Goal: Information Seeking & Learning: Learn about a topic

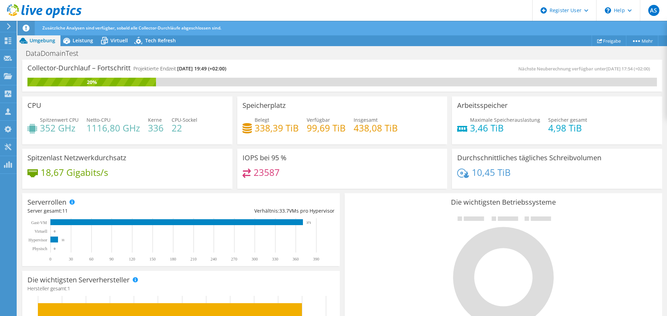
click at [345, 216] on div "Die wichtigsten Betriebssysteme Windows Linux VMware" at bounding box center [503, 276] width 317 height 166
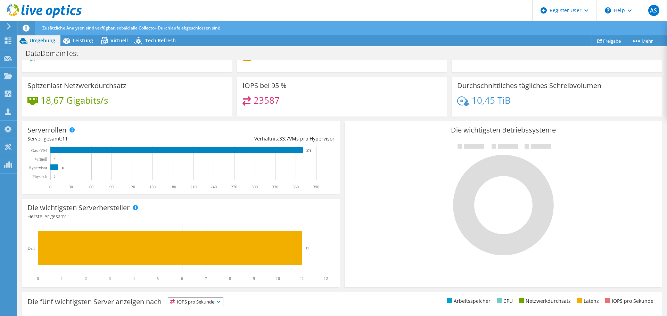
scroll to position [75, 0]
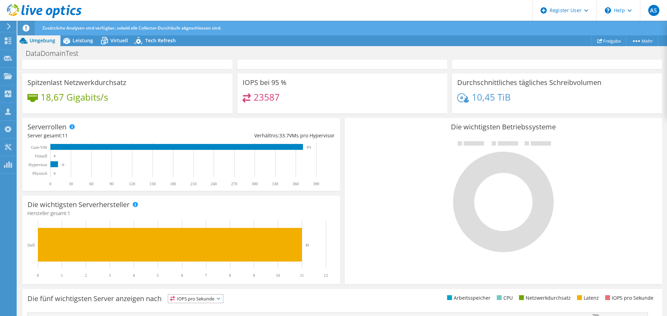
click at [661, 156] on section "Collector-Durchlauf – Fortschritt Projektierte Endzeit: [DATE] 19:49 (+02:00) N…" at bounding box center [341, 207] width 649 height 446
drag, startPoint x: 661, startPoint y: 156, endPoint x: 661, endPoint y: 172, distance: 15.6
click at [661, 172] on section "Collector-Durchlauf – Fortschritt Projektierte Endzeit: [DATE] 19:49 (+02:00) N…" at bounding box center [341, 207] width 649 height 446
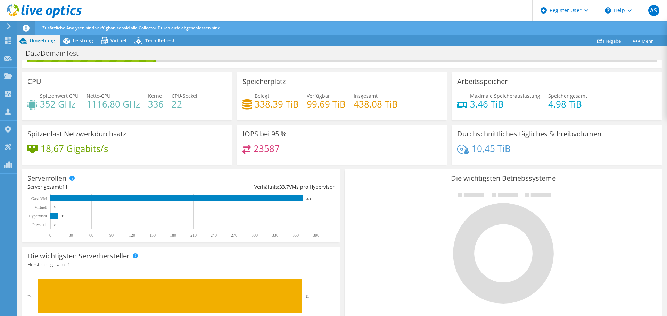
scroll to position [0, 0]
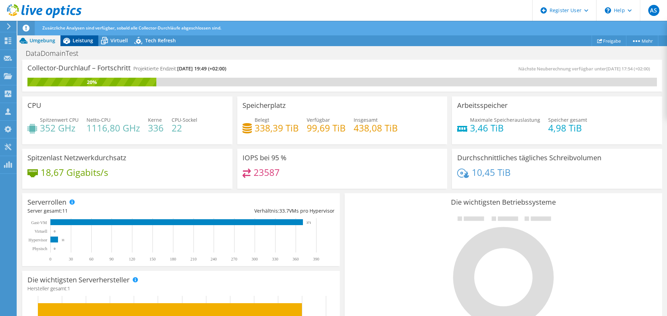
click at [78, 38] on span "Leistung" at bounding box center [83, 40] width 20 height 7
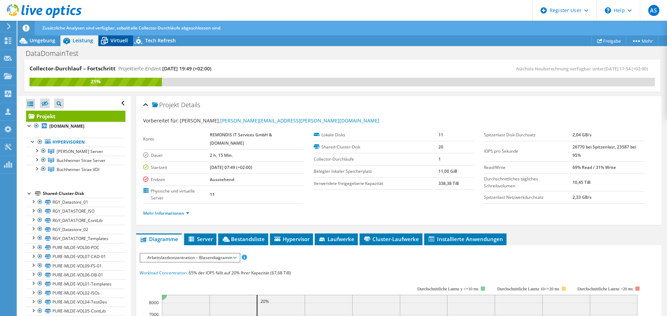
click at [121, 40] on span "Virtuell" at bounding box center [118, 40] width 17 height 7
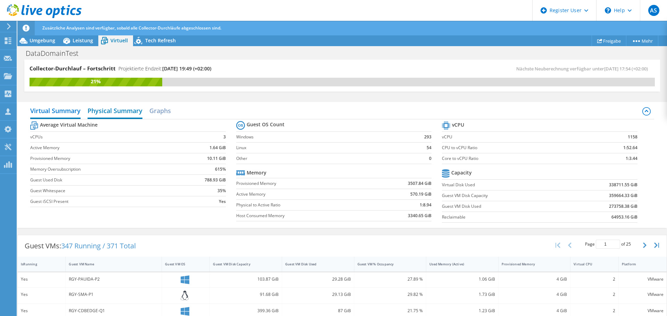
click at [115, 113] on h2 "Physical Summary" at bounding box center [115, 111] width 55 height 15
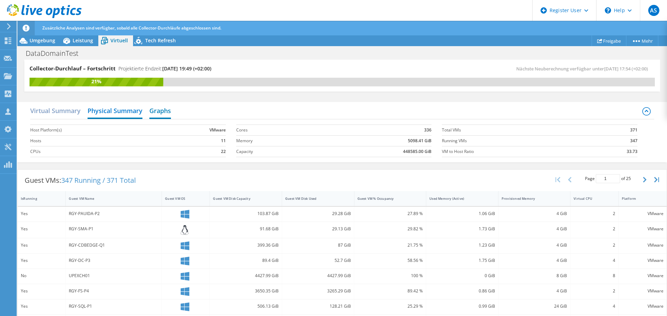
click at [164, 113] on h2 "Graphs" at bounding box center [160, 111] width 22 height 15
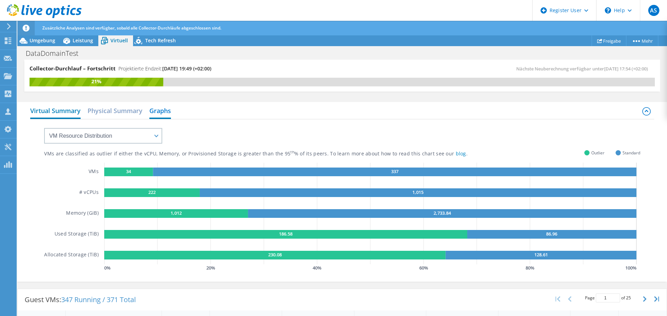
click at [58, 110] on h2 "Virtual Summary" at bounding box center [55, 111] width 50 height 15
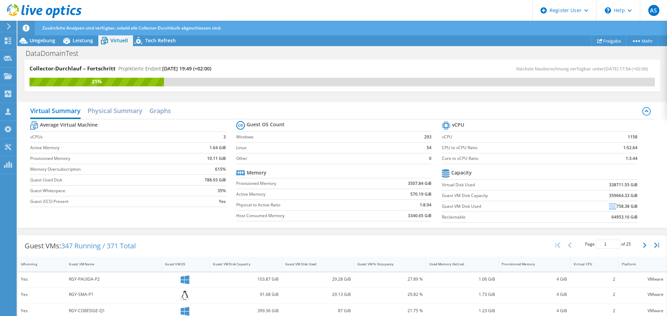
drag, startPoint x: 610, startPoint y: 207, endPoint x: 603, endPoint y: 207, distance: 7.3
click at [603, 207] on td "273758.38 GiB" at bounding box center [602, 206] width 72 height 11
click at [117, 112] on h2 "Physical Summary" at bounding box center [115, 111] width 55 height 15
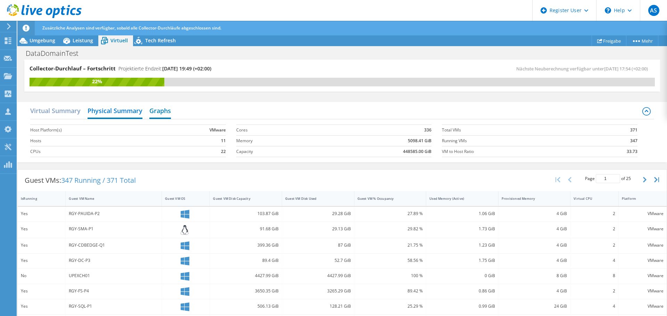
click at [163, 112] on h2 "Graphs" at bounding box center [160, 111] width 22 height 15
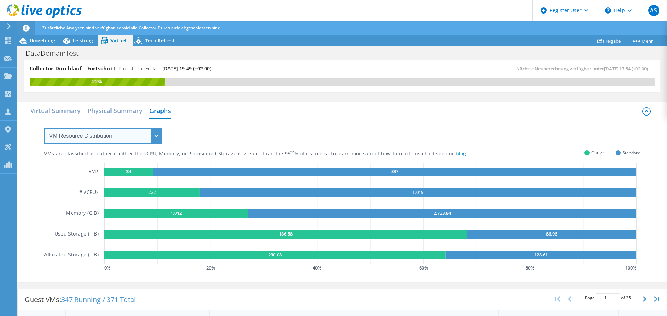
click at [111, 140] on select "VM Resource Distribution Provisioning Contrast Over Provisioning" at bounding box center [103, 136] width 118 height 16
click at [44, 128] on select "VM Resource Distribution Provisioning Contrast Over Provisioning" at bounding box center [103, 136] width 118 height 16
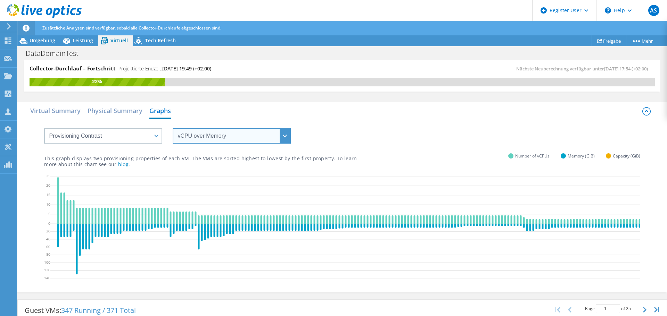
click at [216, 141] on select "vCPU over Memory vCPU over Capacity Memory over vCPU Memory over Capacity Capac…" at bounding box center [232, 136] width 118 height 16
drag, startPoint x: 169, startPoint y: 125, endPoint x: 164, endPoint y: 125, distance: 5.6
click at [169, 125] on div "vCPU over Memory vCPU over Capacity Memory over vCPU Memory over Capacity Capac…" at bounding box center [342, 131] width 596 height 24
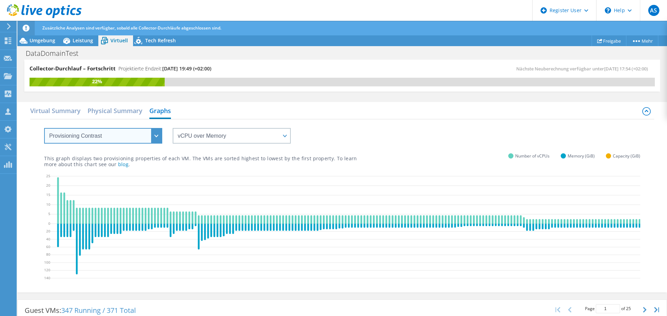
click at [148, 134] on select "VM Resource Distribution Provisioning Contrast Over Provisioning" at bounding box center [103, 136] width 118 height 16
select select "Over Provisioning"
click at [44, 128] on select "VM Resource Distribution Provisioning Contrast Over Provisioning" at bounding box center [103, 136] width 118 height 16
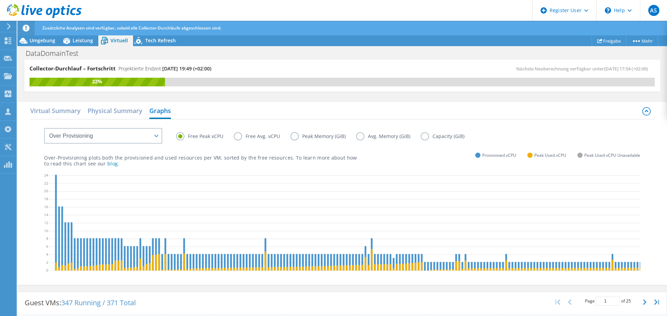
click at [423, 136] on label "Capacity (GiB)" at bounding box center [448, 136] width 54 height 8
click at [0, 0] on input "Capacity (GiB)" at bounding box center [0, 0] width 0 height 0
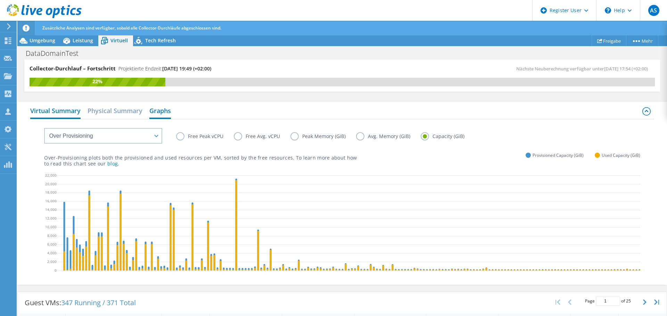
click at [39, 109] on h2 "Virtual Summary" at bounding box center [55, 111] width 50 height 15
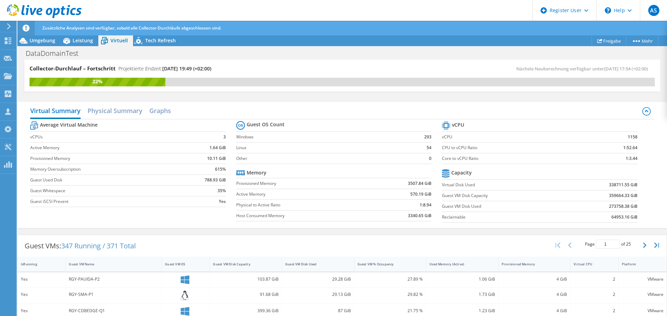
scroll to position [35, 0]
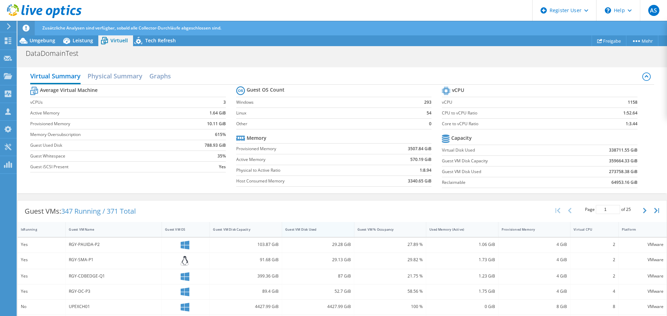
click at [324, 230] on div "Guest VM Disk Used" at bounding box center [313, 229] width 57 height 5
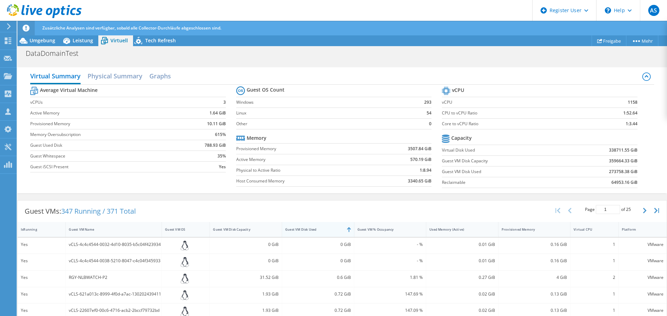
click at [325, 229] on div "Guest VM Disk Used" at bounding box center [313, 229] width 57 height 5
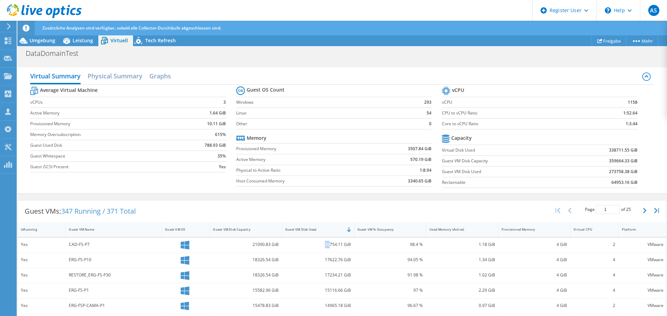
drag, startPoint x: 327, startPoint y: 245, endPoint x: 321, endPoint y: 244, distance: 5.9
click at [321, 244] on div "20754.11 GiB" at bounding box center [318, 245] width 66 height 8
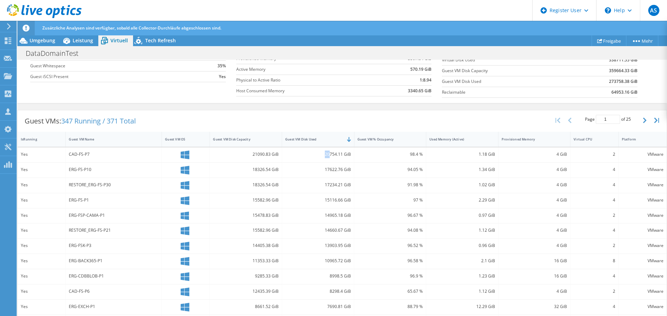
scroll to position [139, 0]
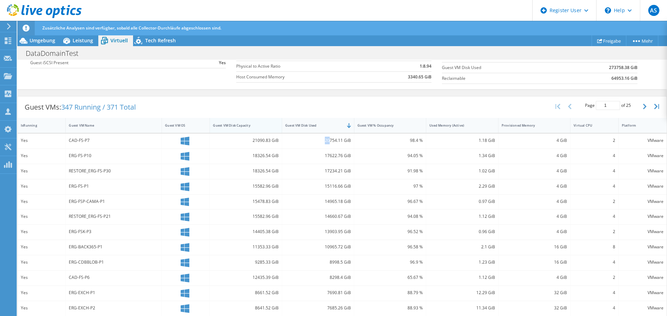
click at [258, 127] on div "Guest VM Disk Capacity" at bounding box center [241, 125] width 57 height 5
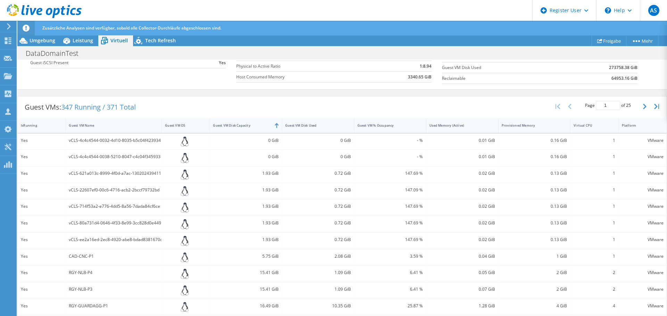
click at [258, 127] on div "Guest VM Disk Capacity" at bounding box center [241, 125] width 57 height 5
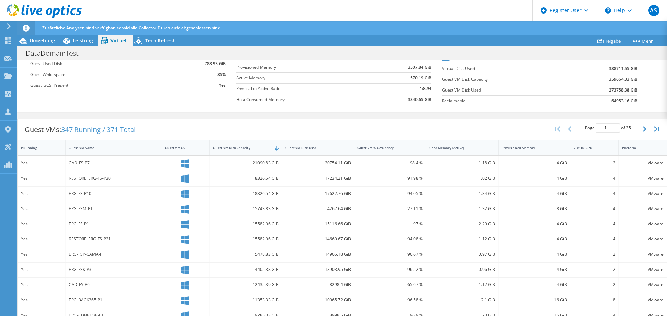
scroll to position [104, 0]
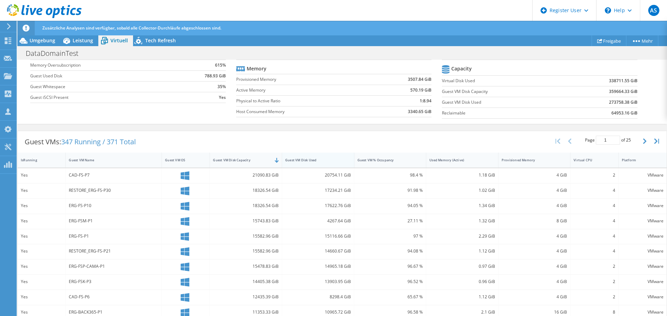
click at [316, 160] on div "Guest VM Disk Used" at bounding box center [313, 160] width 57 height 5
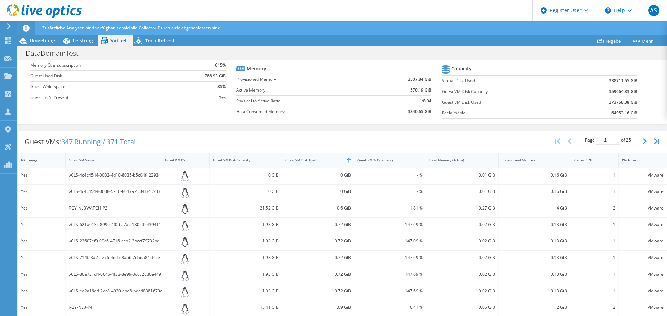
click at [323, 161] on div "Guest VM Disk Used" at bounding box center [313, 160] width 57 height 5
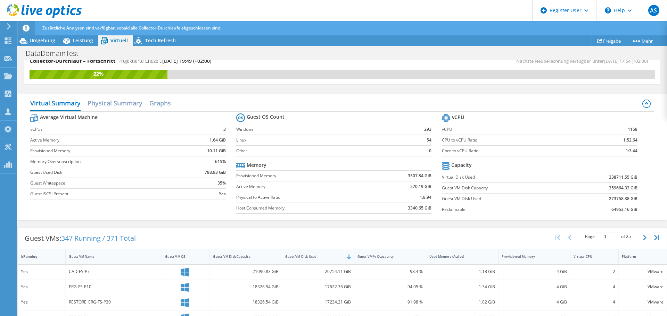
scroll to position [0, 0]
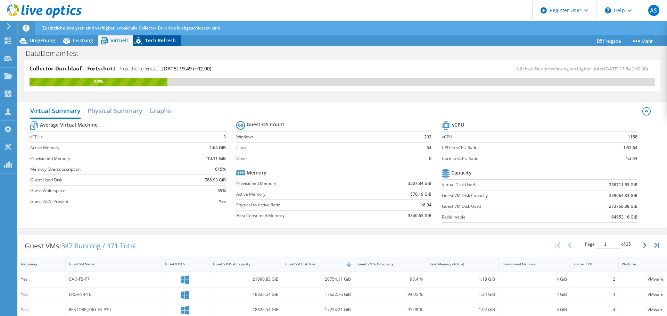
click at [151, 39] on span "Tech Refresh" at bounding box center [160, 40] width 31 height 7
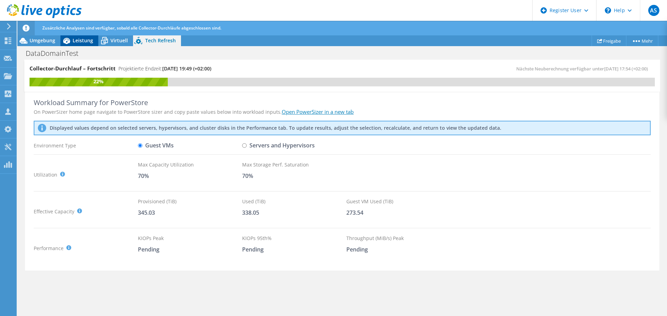
click at [85, 40] on span "Leistung" at bounding box center [83, 40] width 20 height 7
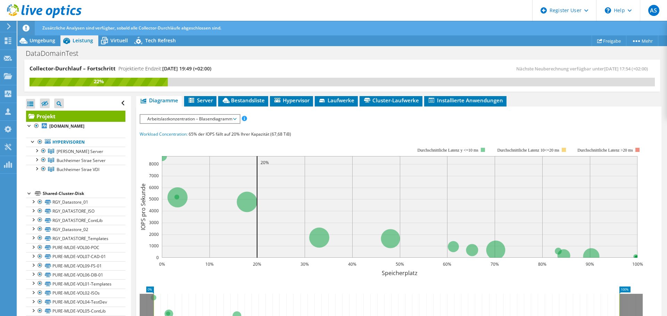
scroll to position [104, 0]
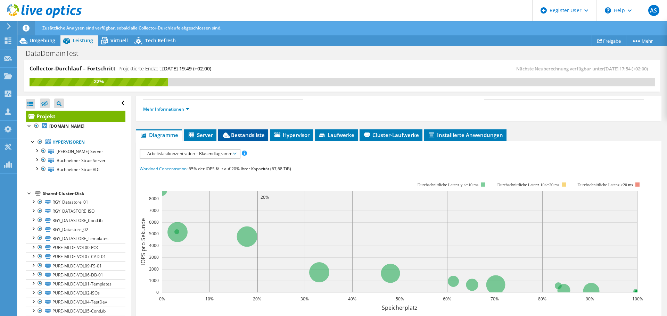
click at [245, 135] on span "Bestandsliste" at bounding box center [243, 135] width 43 height 7
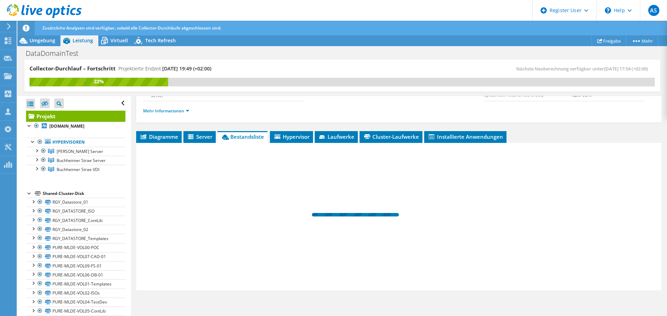
scroll to position [102, 0]
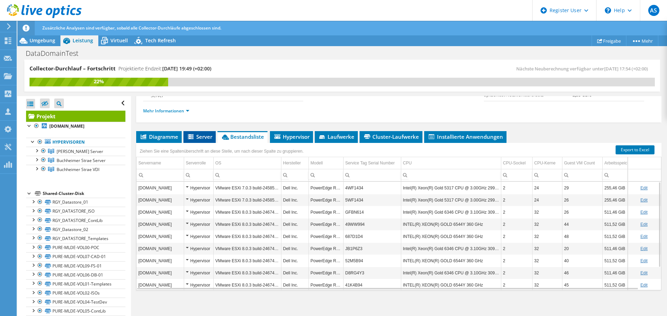
click at [198, 134] on span "Server" at bounding box center [199, 136] width 25 height 7
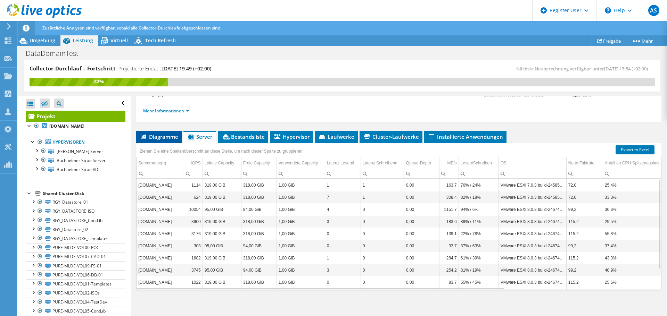
click at [160, 137] on span "Diagramme" at bounding box center [159, 136] width 39 height 7
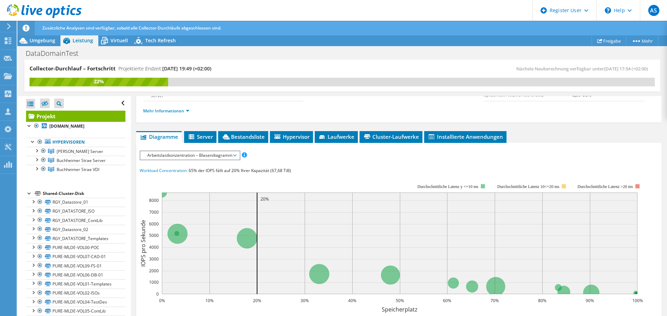
scroll to position [104, 0]
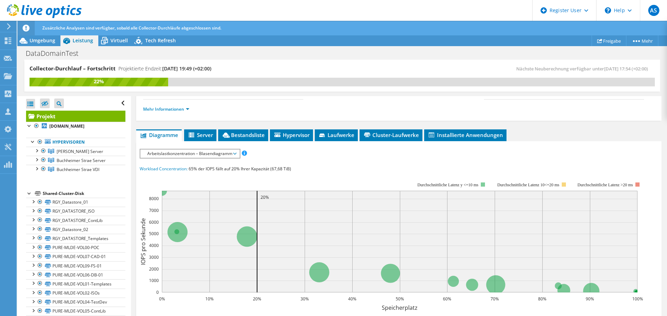
click at [162, 155] on span "Arbeitslastkonzentration – Blasendiagramm" at bounding box center [190, 154] width 92 height 8
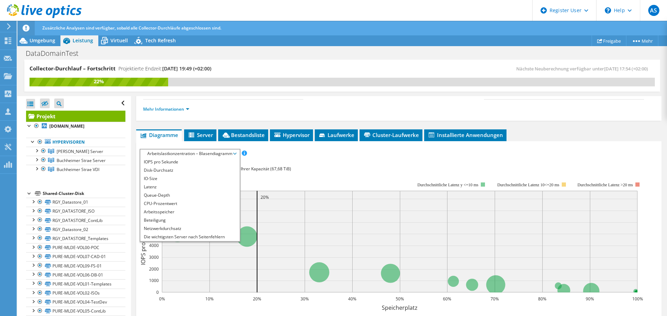
click at [162, 154] on span "Arbeitslastkonzentration – Blasendiagramm" at bounding box center [190, 154] width 92 height 8
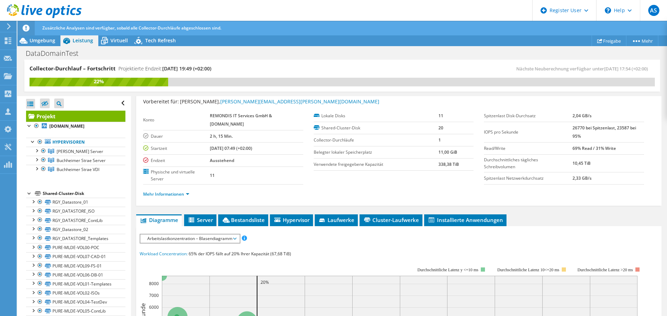
scroll to position [0, 0]
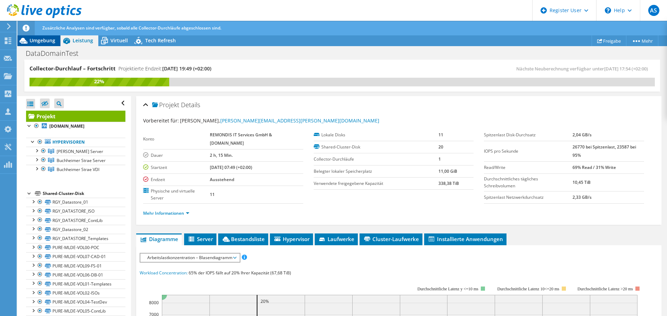
click at [36, 41] on span "Umgebung" at bounding box center [43, 40] width 26 height 7
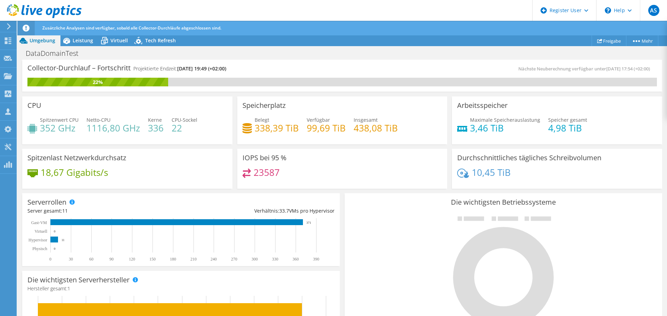
scroll to position [35, 0]
click at [342, 204] on div "Die wichtigsten Betriebssysteme Windows Linux VMware" at bounding box center [503, 276] width 322 height 171
